Goal: Task Accomplishment & Management: Complete application form

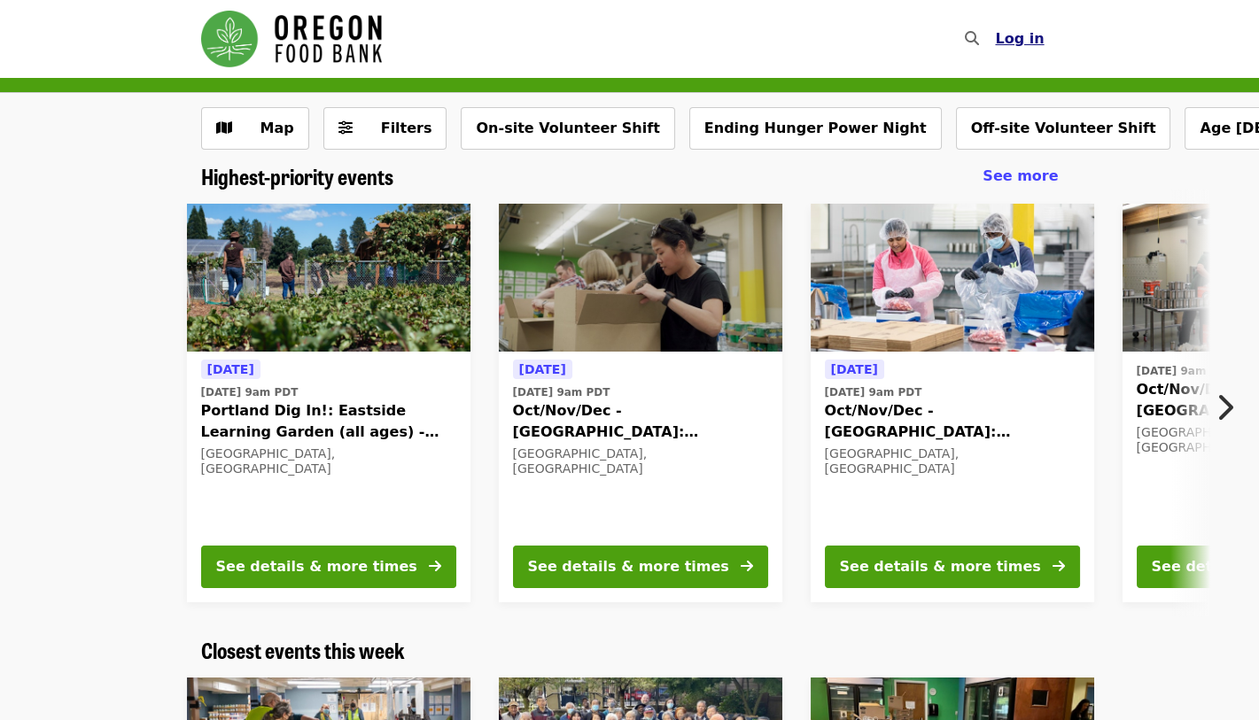
click at [1032, 34] on span "Log in" at bounding box center [1019, 38] width 49 height 17
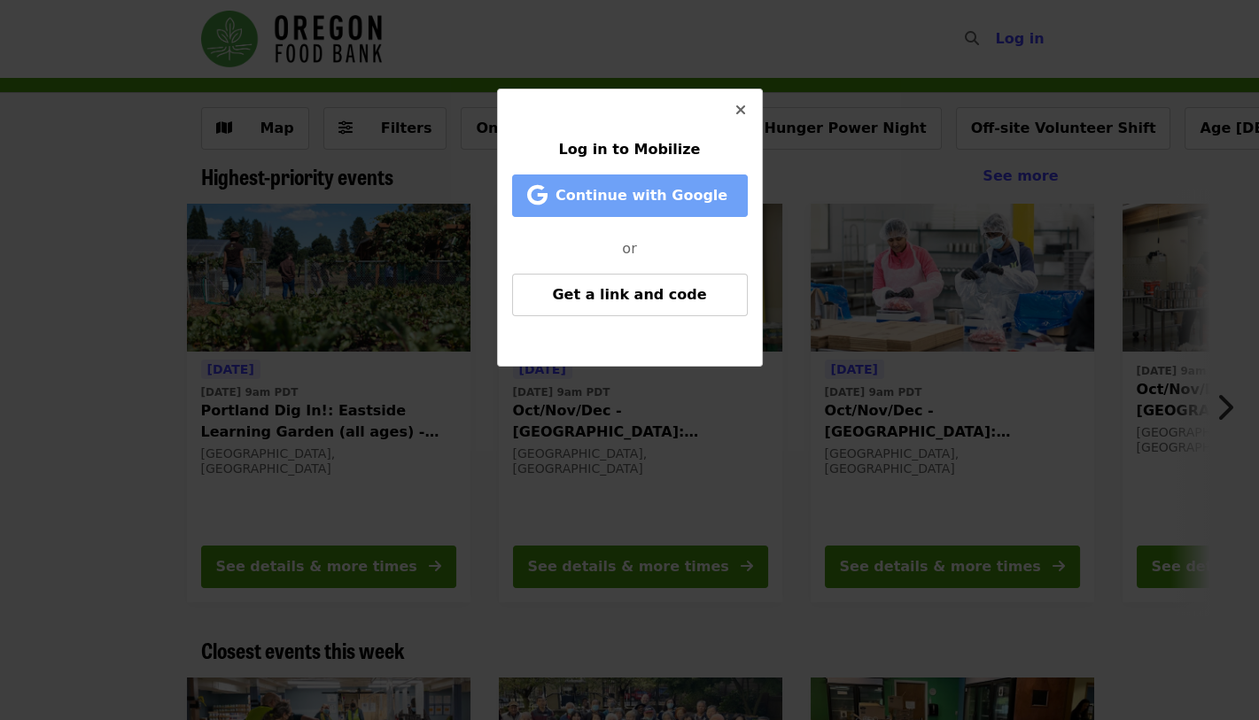
click at [629, 197] on span "Continue with Google" at bounding box center [641, 195] width 172 height 17
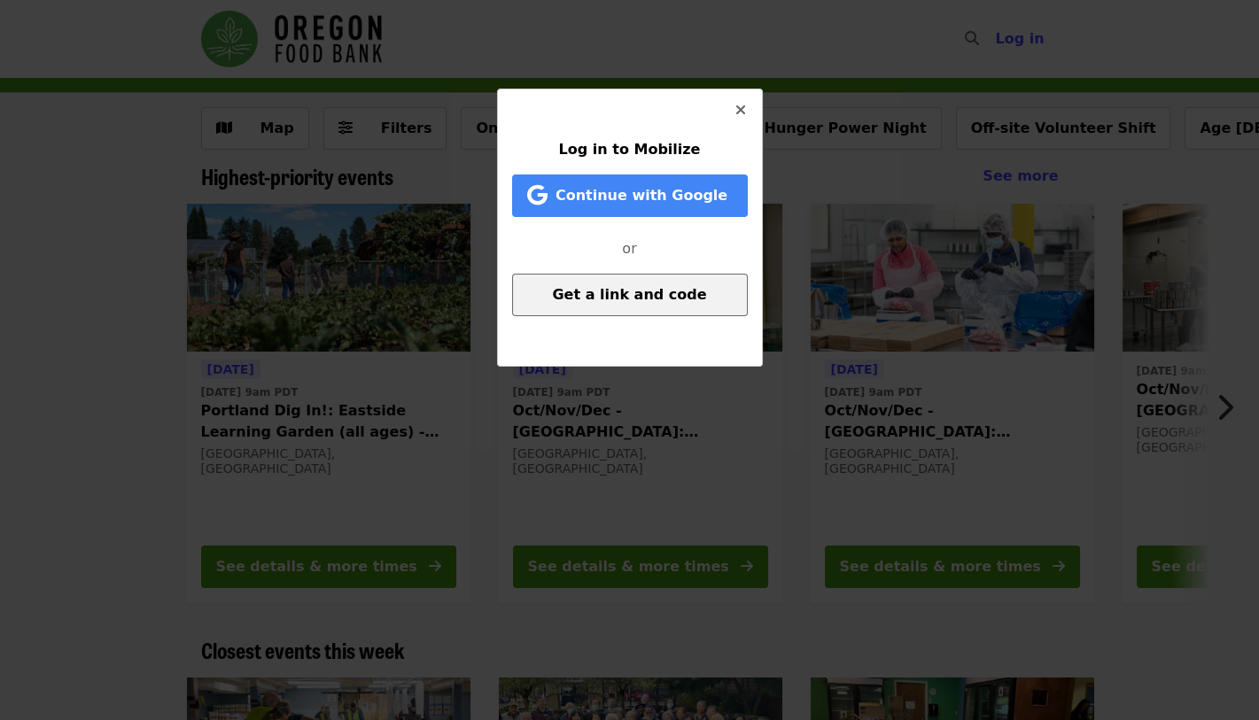
click at [656, 297] on span "Get a link and code" at bounding box center [629, 294] width 154 height 17
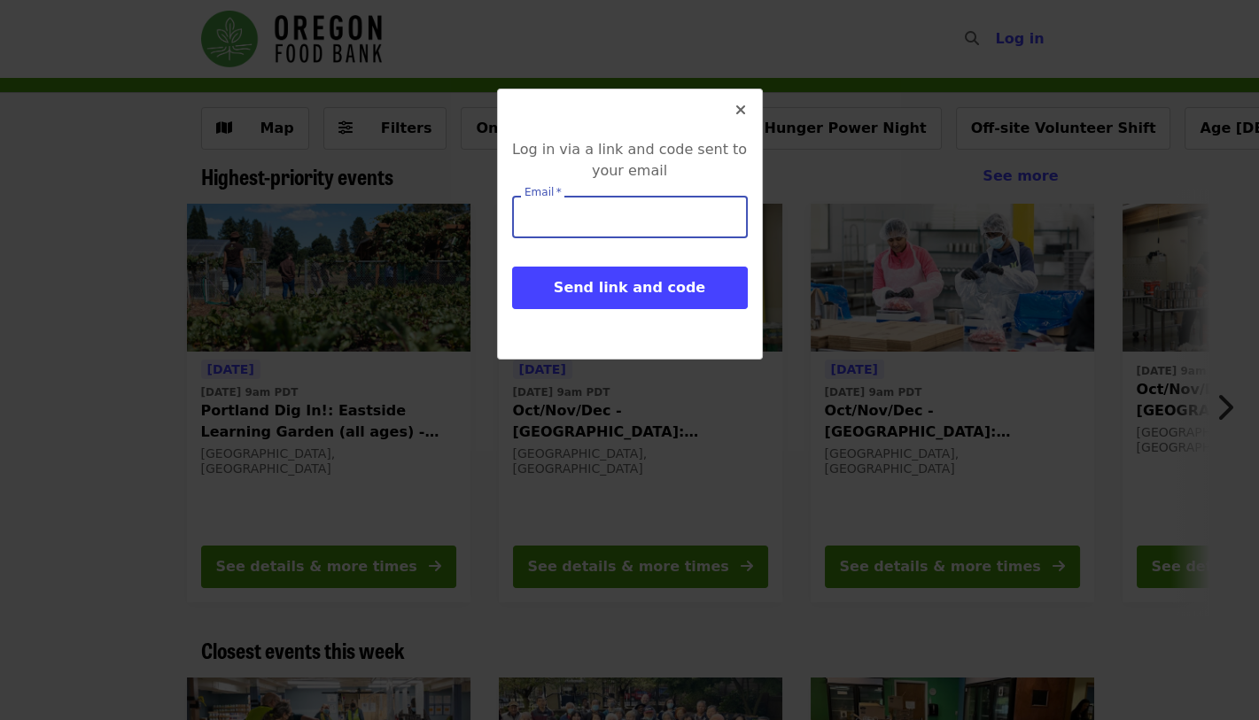
click at [575, 223] on input "Email   *" at bounding box center [630, 217] width 236 height 43
type input "**********"
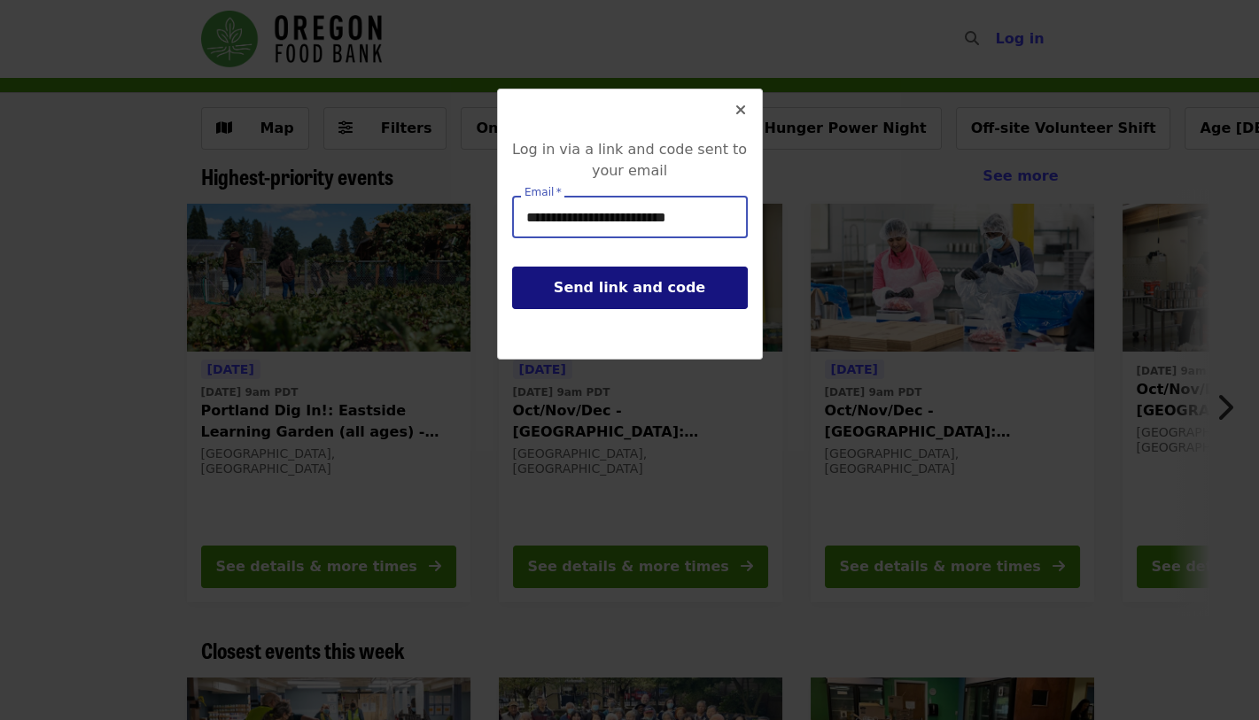
click at [645, 287] on span "Send link and code" at bounding box center [629, 287] width 151 height 17
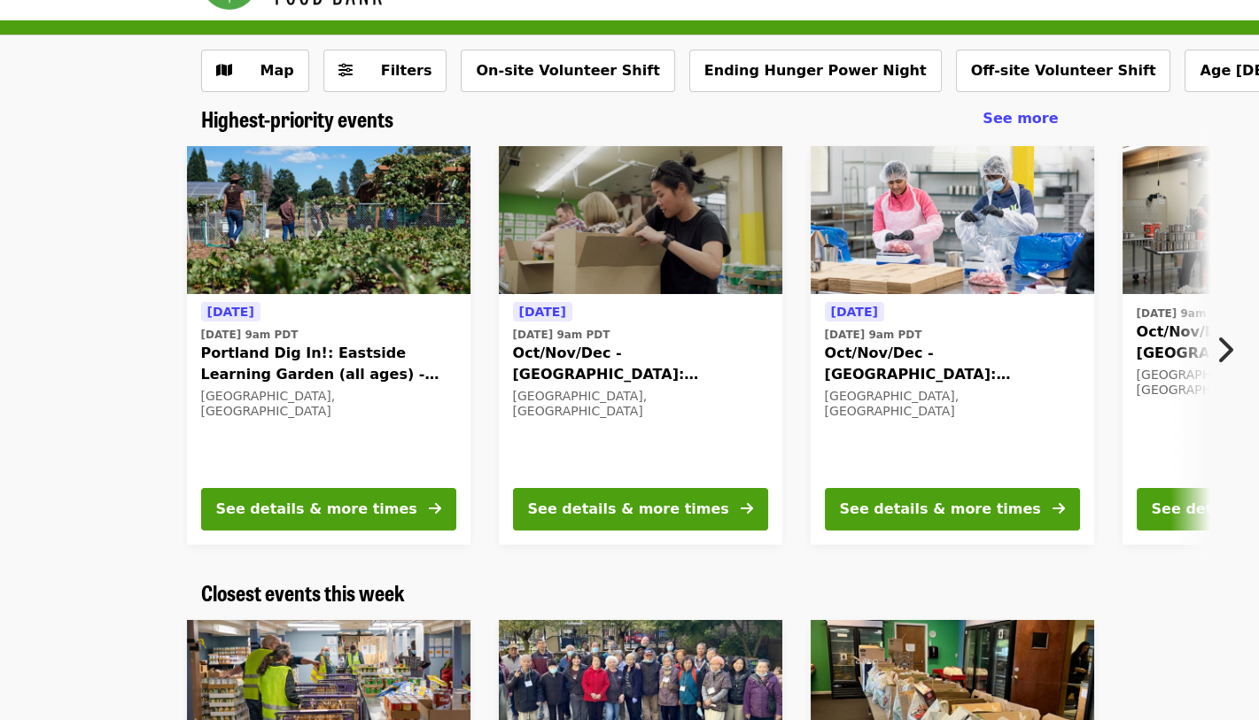
scroll to position [89, 0]
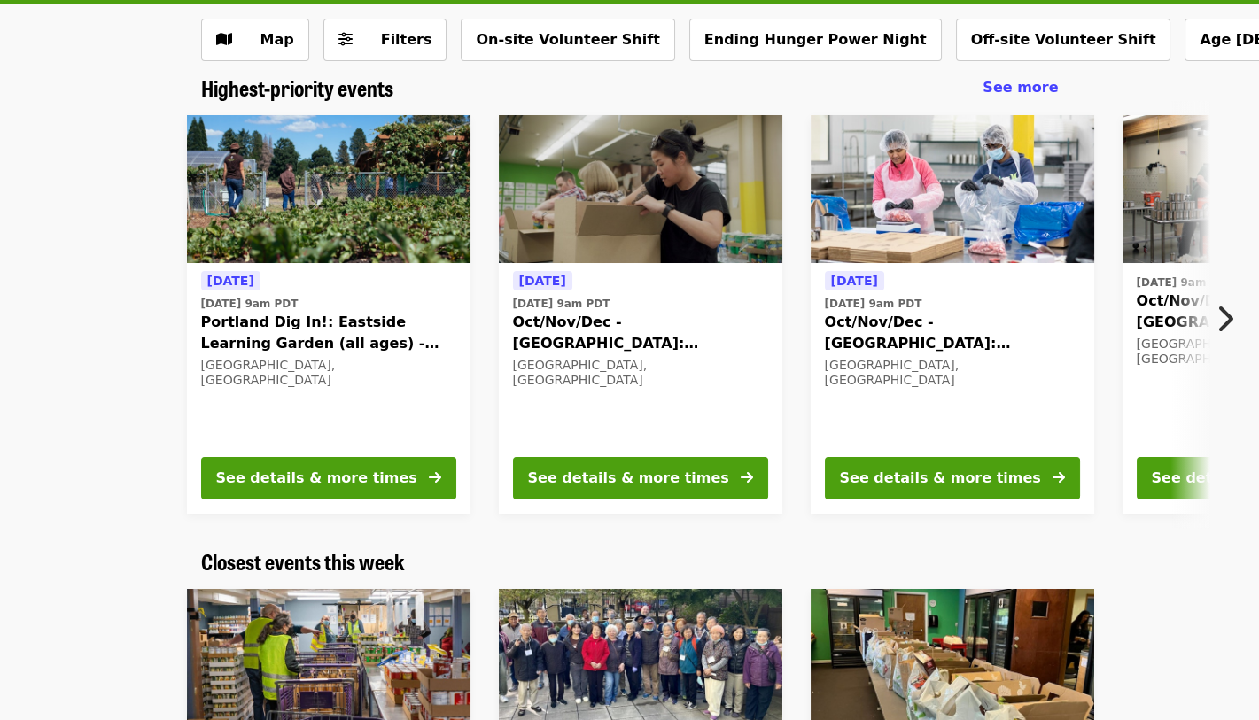
click at [1236, 322] on button "Next item" at bounding box center [1229, 319] width 58 height 50
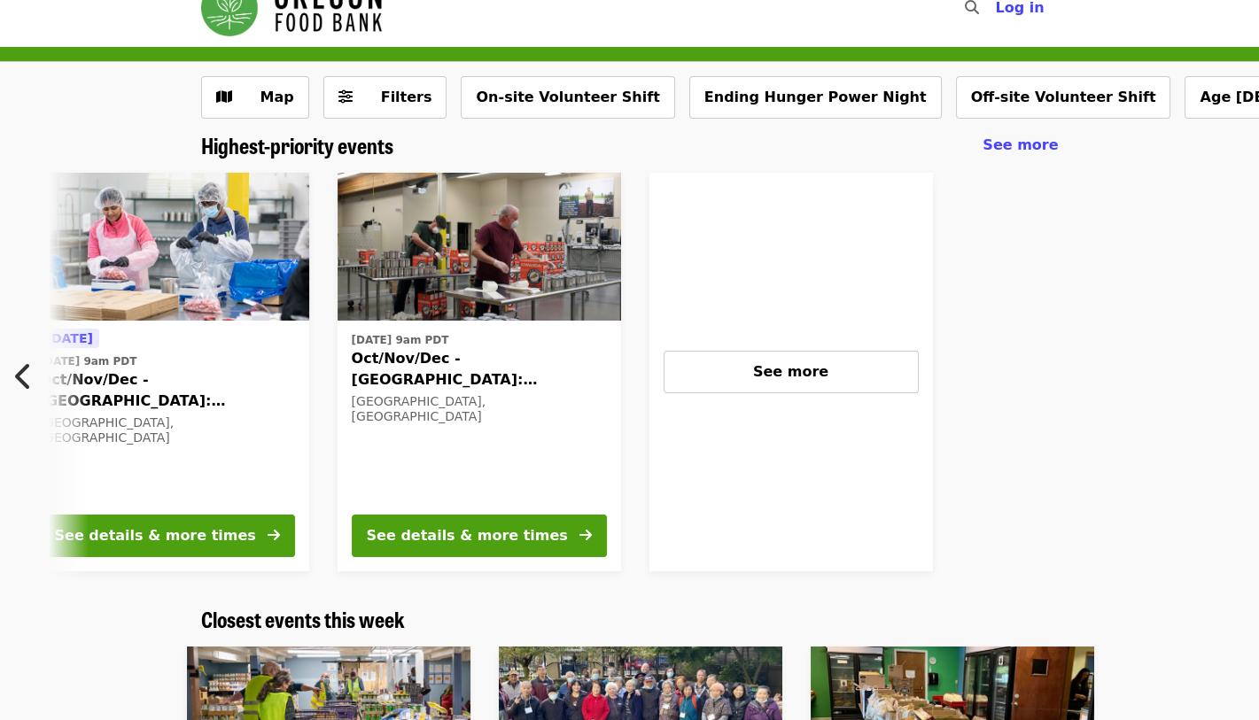
scroll to position [0, 0]
